Goal: Check status: Check status

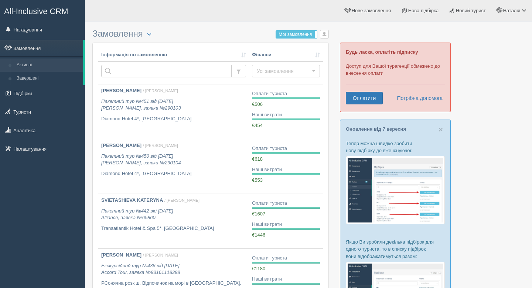
scroll to position [14, 0]
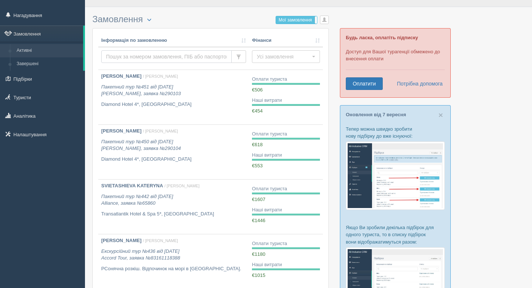
click at [116, 54] on input "text" at bounding box center [166, 56] width 131 height 13
type input "ь"
type input "miadelets"
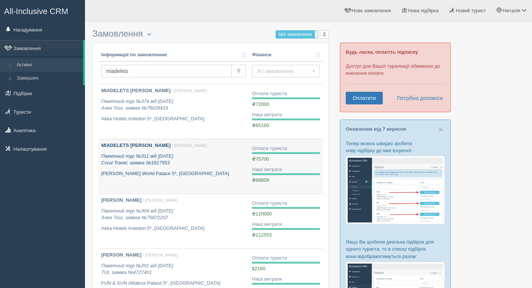
click at [132, 149] on div "MIADELETS ELLA / Наталія Ч. Пакетний тур №311 від 14.07.2021 Coral Travel, заяв…" at bounding box center [173, 159] width 145 height 35
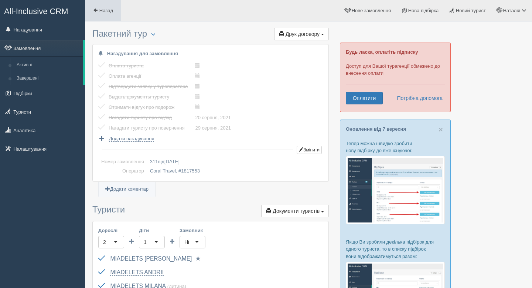
click at [100, 10] on span "Назад" at bounding box center [106, 11] width 14 height 6
